Goal: Information Seeking & Learning: Learn about a topic

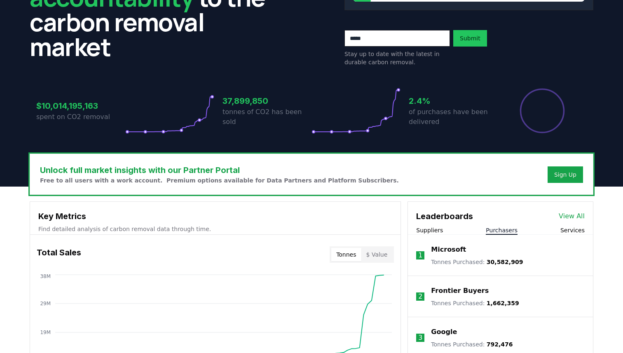
click at [503, 230] on button "Purchasers" at bounding box center [502, 230] width 32 height 8
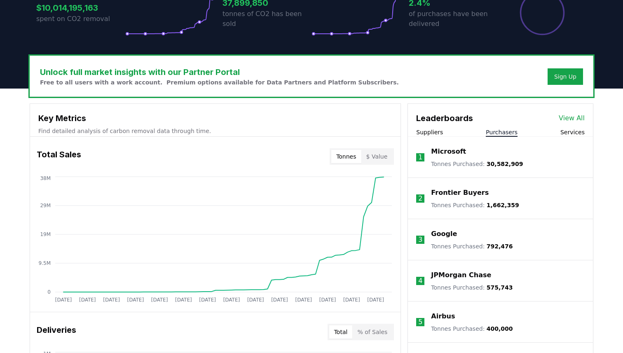
scroll to position [205, 0]
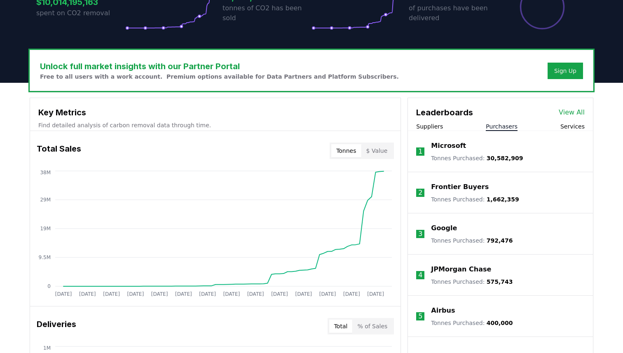
click at [443, 127] on div "Suppliers Purchasers Services" at bounding box center [500, 126] width 185 height 9
click at [427, 127] on button "Suppliers" at bounding box center [429, 126] width 27 height 8
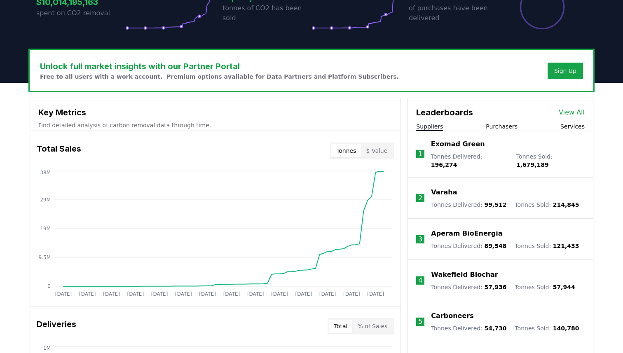
click at [444, 188] on p "Varaha" at bounding box center [444, 193] width 26 height 10
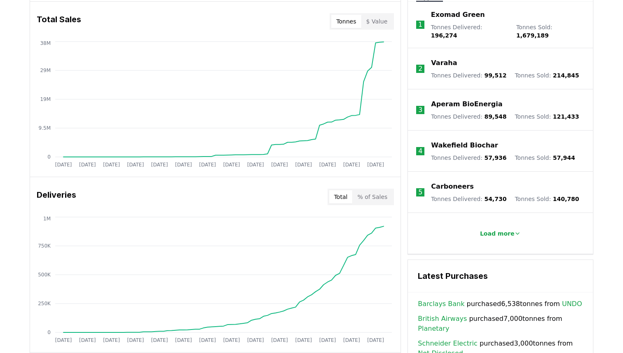
scroll to position [338, 0]
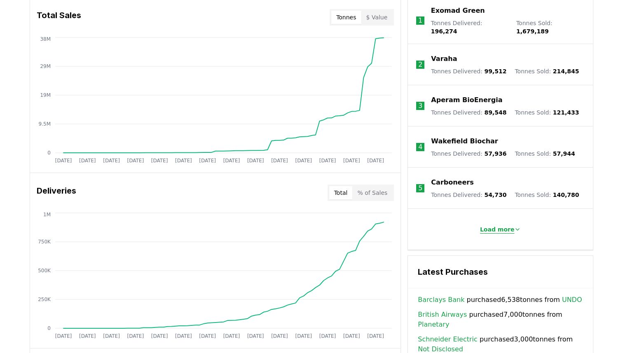
click at [501, 226] on p "Load more" at bounding box center [497, 230] width 35 height 8
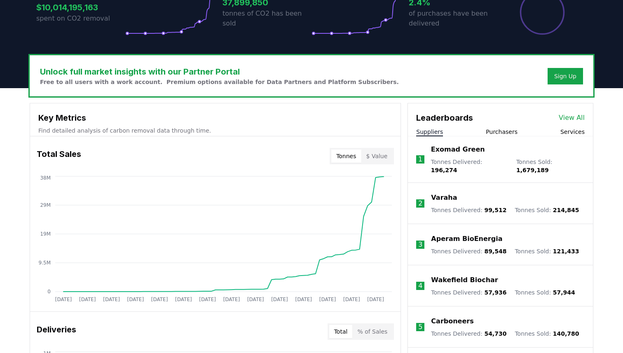
scroll to position [198, 0]
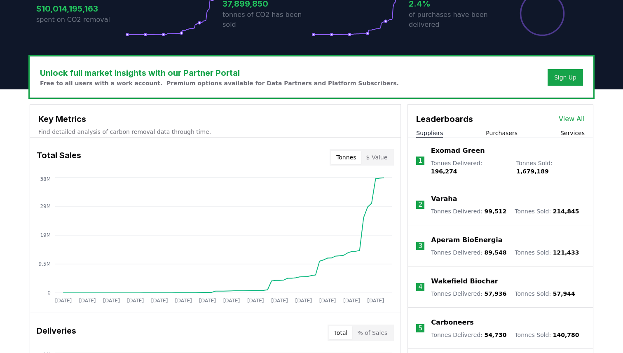
click at [458, 154] on p "Exomad Green" at bounding box center [458, 151] width 54 height 10
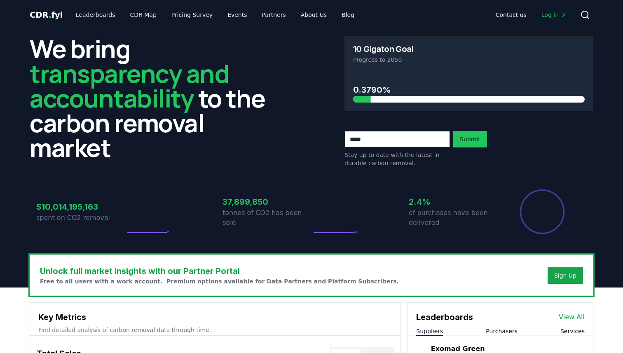
scroll to position [198, 0]
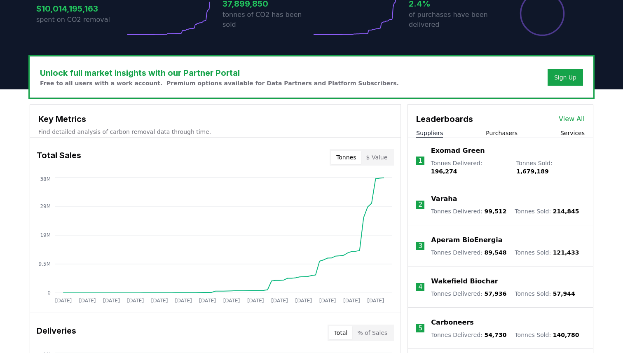
click at [575, 134] on button "Services" at bounding box center [573, 133] width 24 height 8
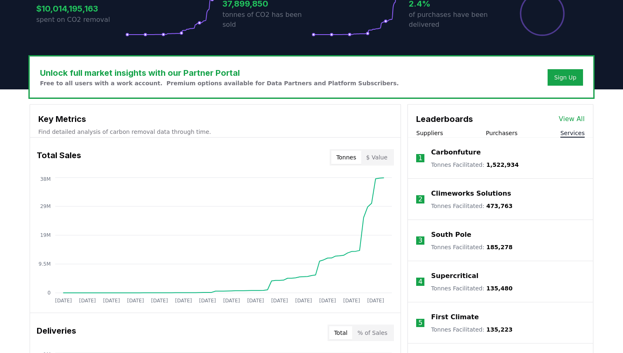
click at [579, 115] on link "View All" at bounding box center [572, 119] width 26 height 10
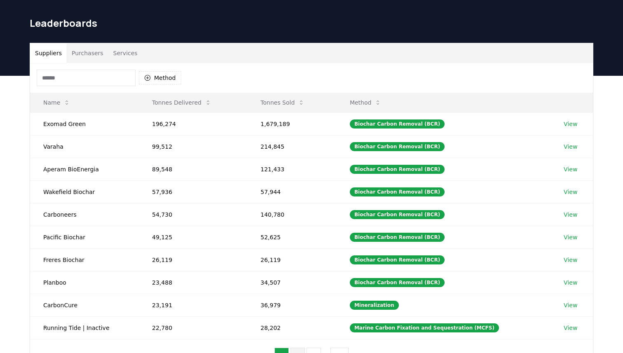
scroll to position [19, 0]
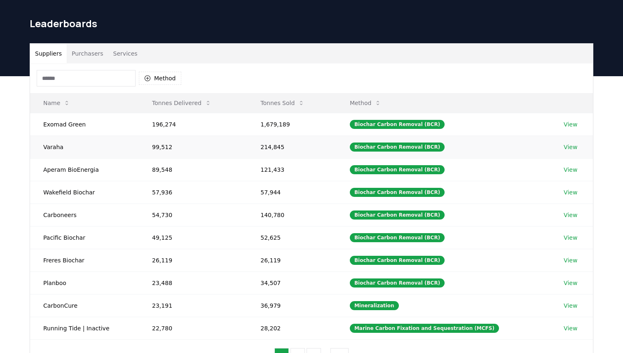
click at [567, 147] on link "View" at bounding box center [571, 147] width 14 height 8
